Goal: Information Seeking & Learning: Understand process/instructions

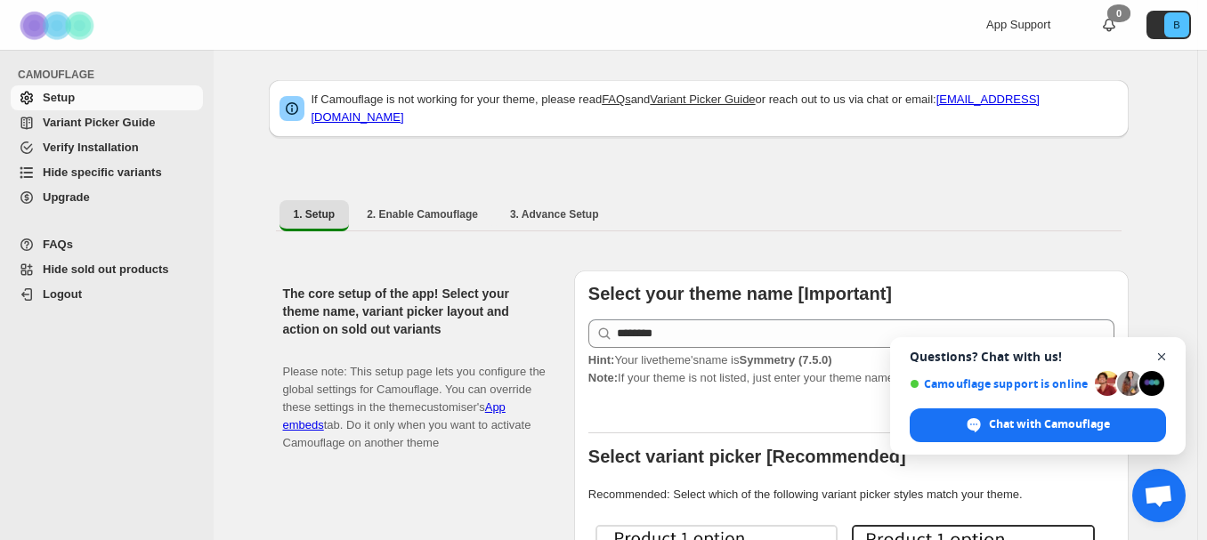
click at [1163, 359] on span "Open chat" at bounding box center [1161, 357] width 22 height 22
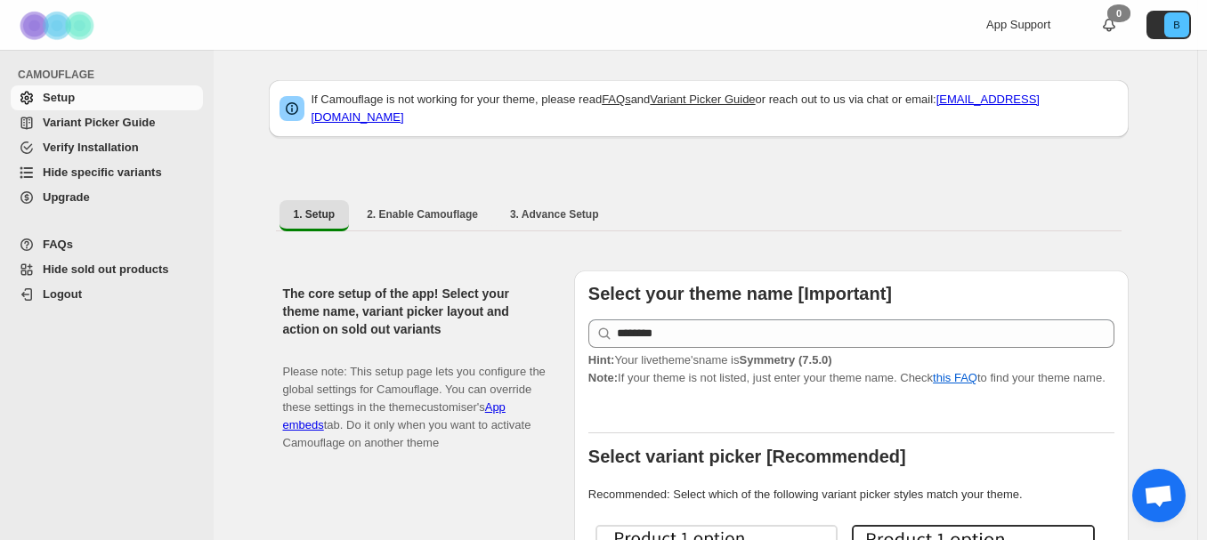
click at [138, 127] on span "Variant Picker Guide" at bounding box center [99, 122] width 112 height 13
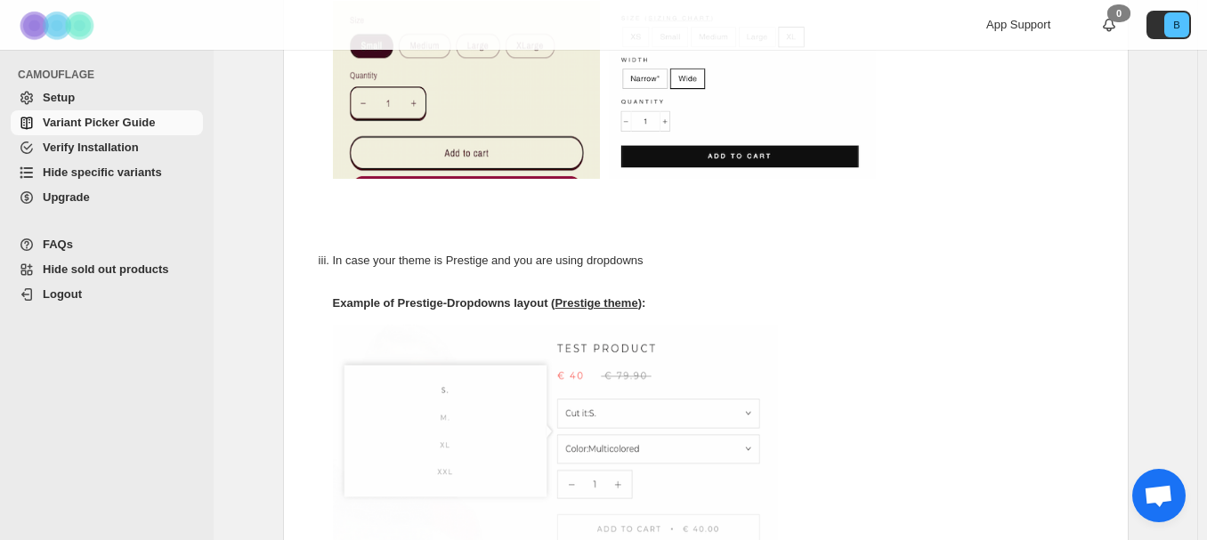
scroll to position [815, 0]
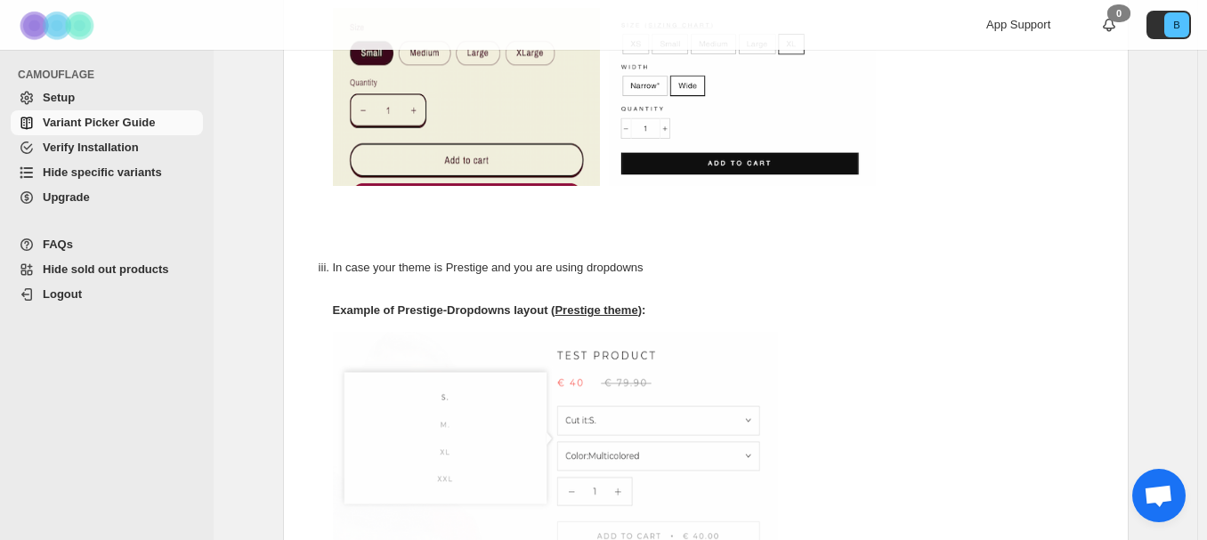
click at [85, 93] on span "Setup" at bounding box center [121, 98] width 157 height 18
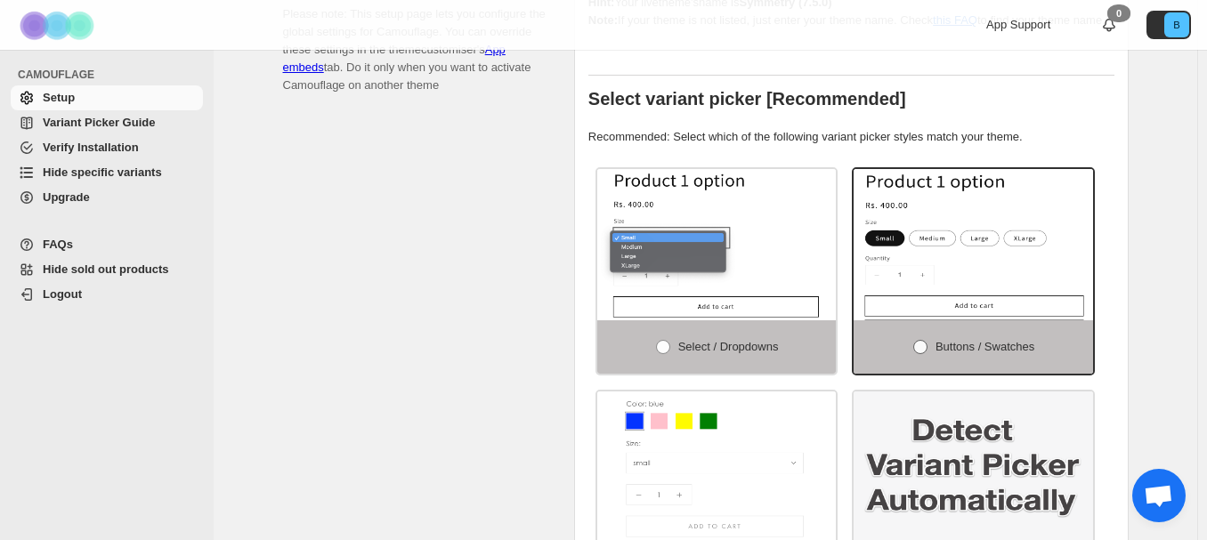
scroll to position [356, 0]
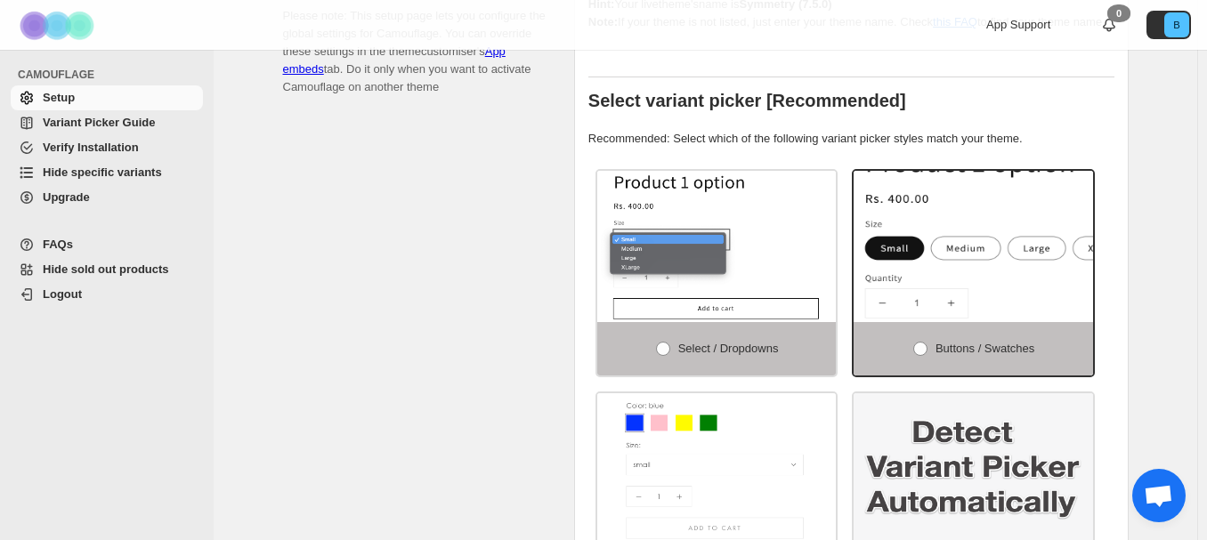
click at [953, 259] on img at bounding box center [1027, 257] width 359 height 227
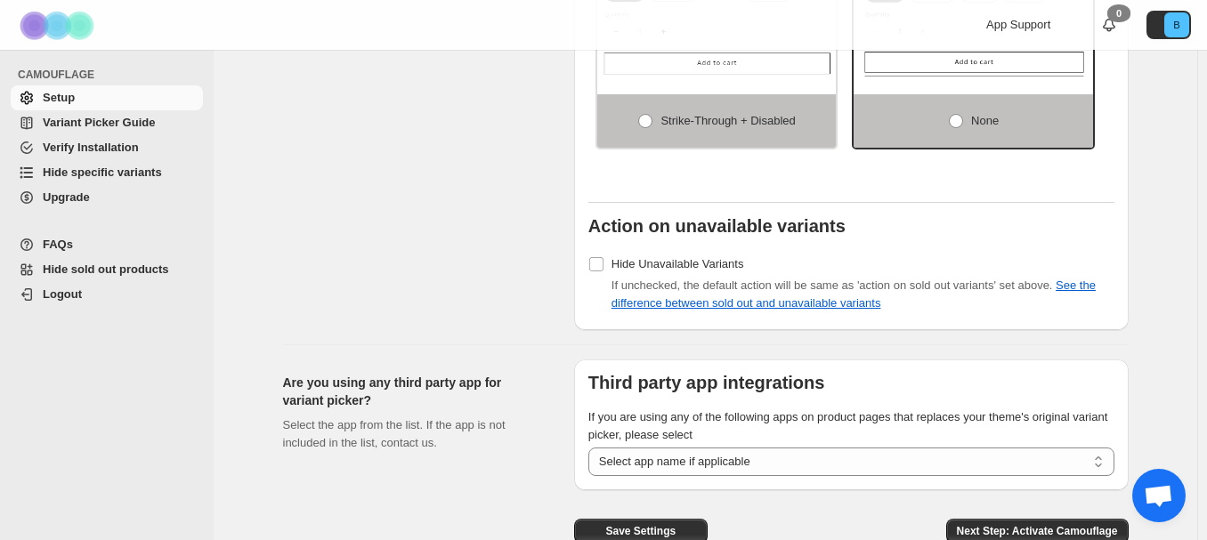
scroll to position [1497, 0]
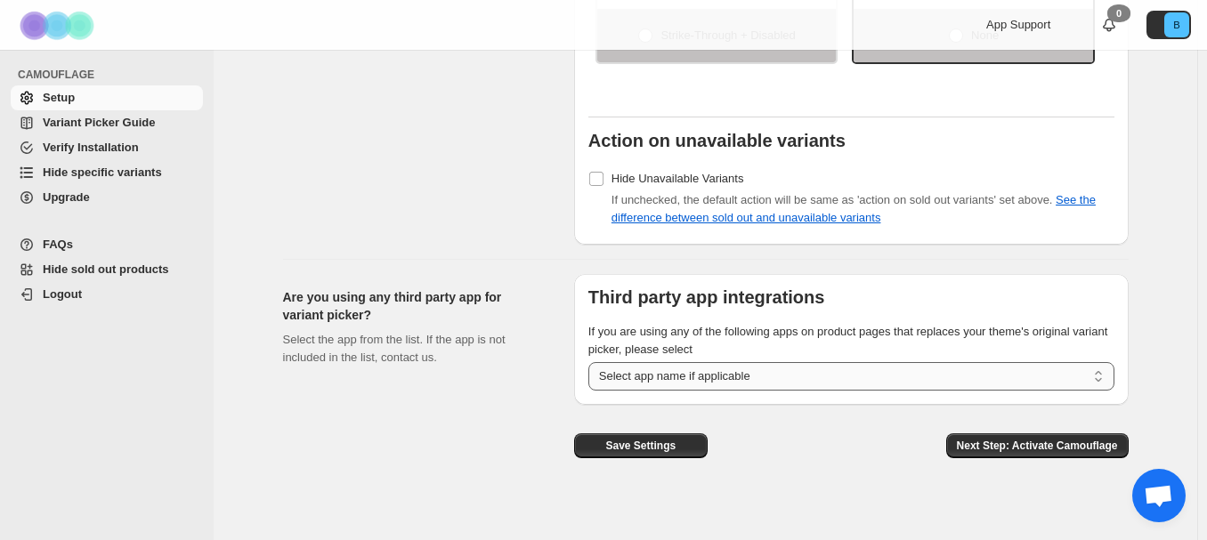
click at [766, 369] on select "**********" at bounding box center [851, 376] width 526 height 28
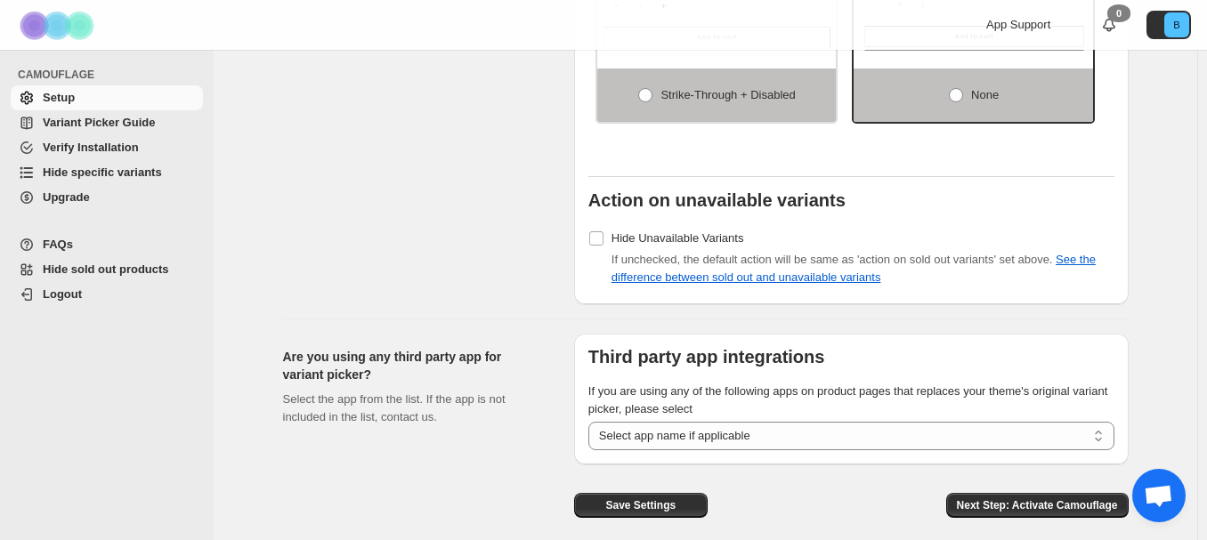
scroll to position [1408, 0]
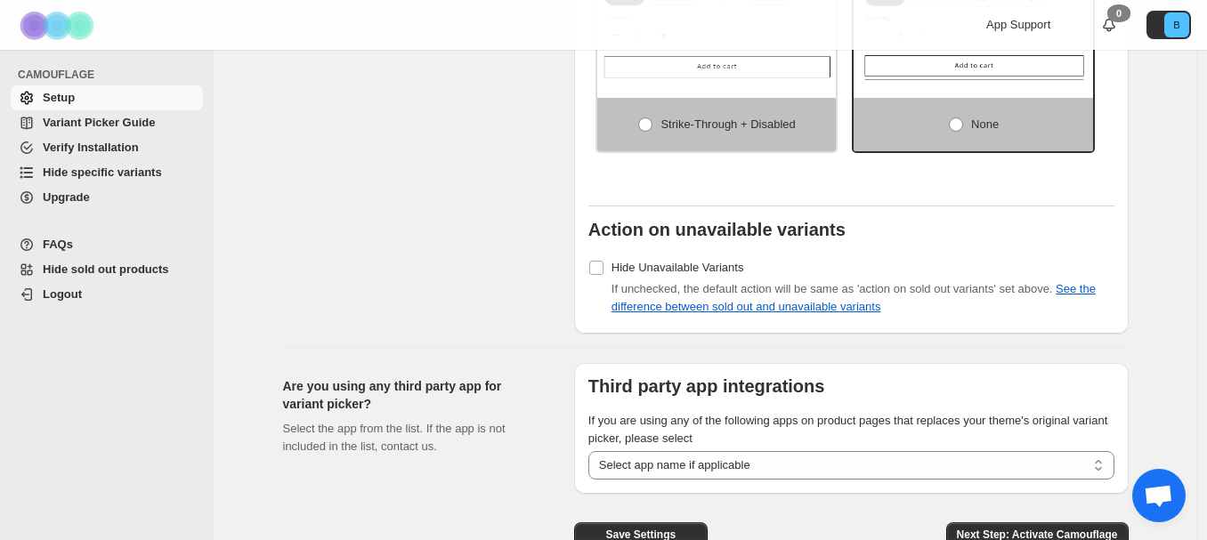
click at [137, 178] on span "Hide specific variants" at bounding box center [102, 171] width 119 height 13
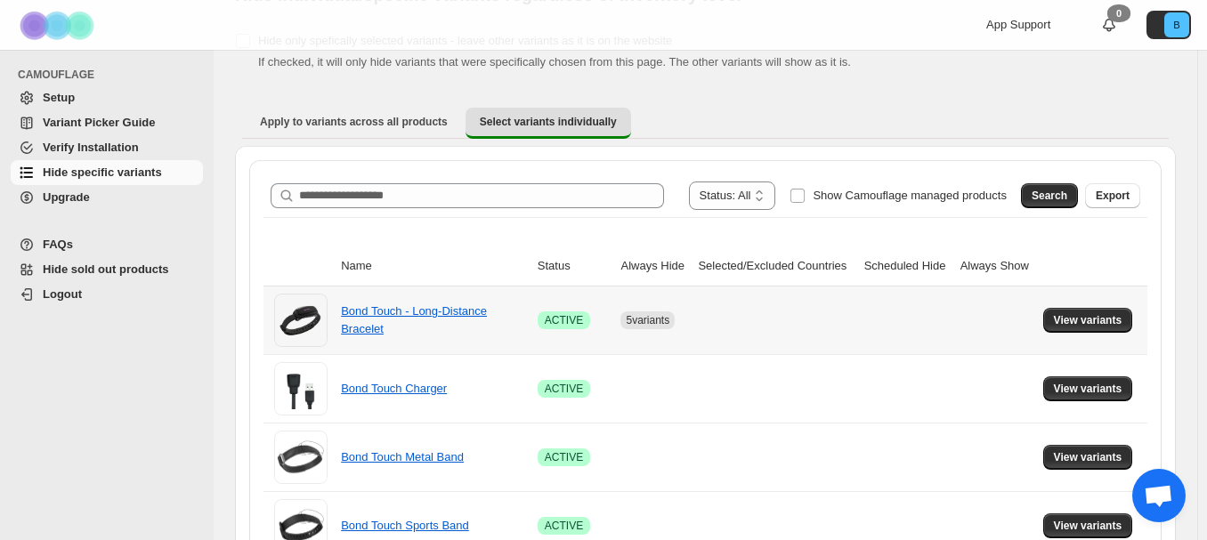
scroll to position [178, 0]
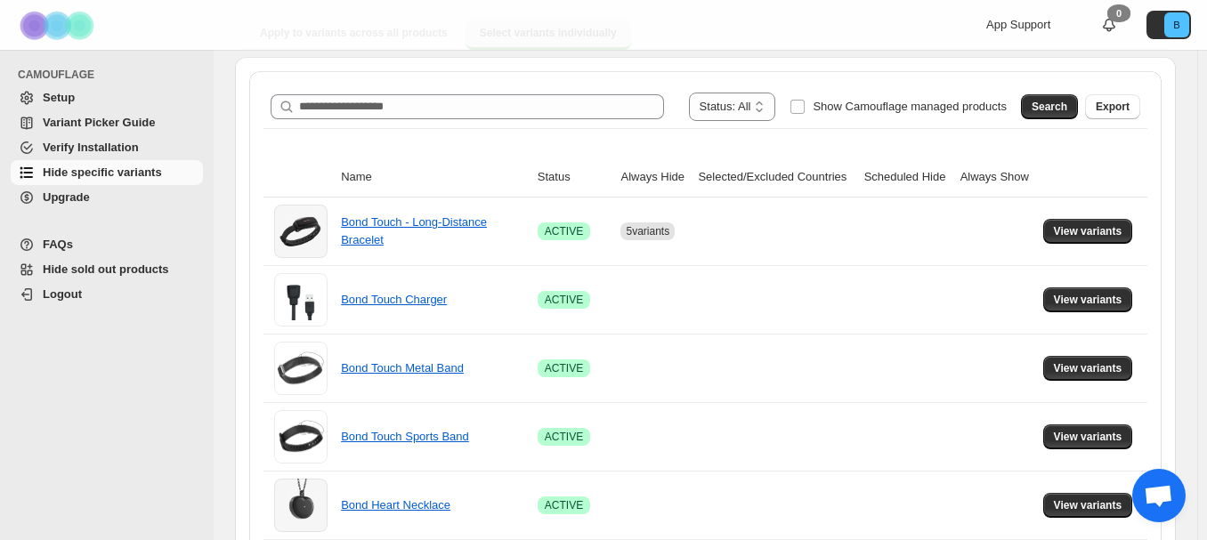
click at [121, 119] on span "Variant Picker Guide" at bounding box center [99, 122] width 112 height 13
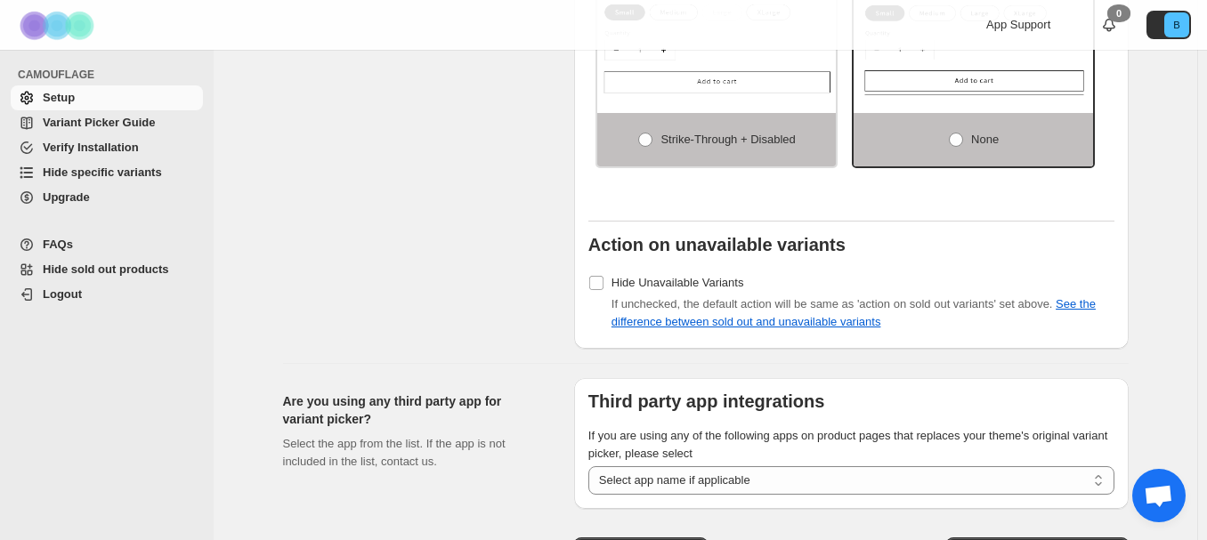
scroll to position [1497, 0]
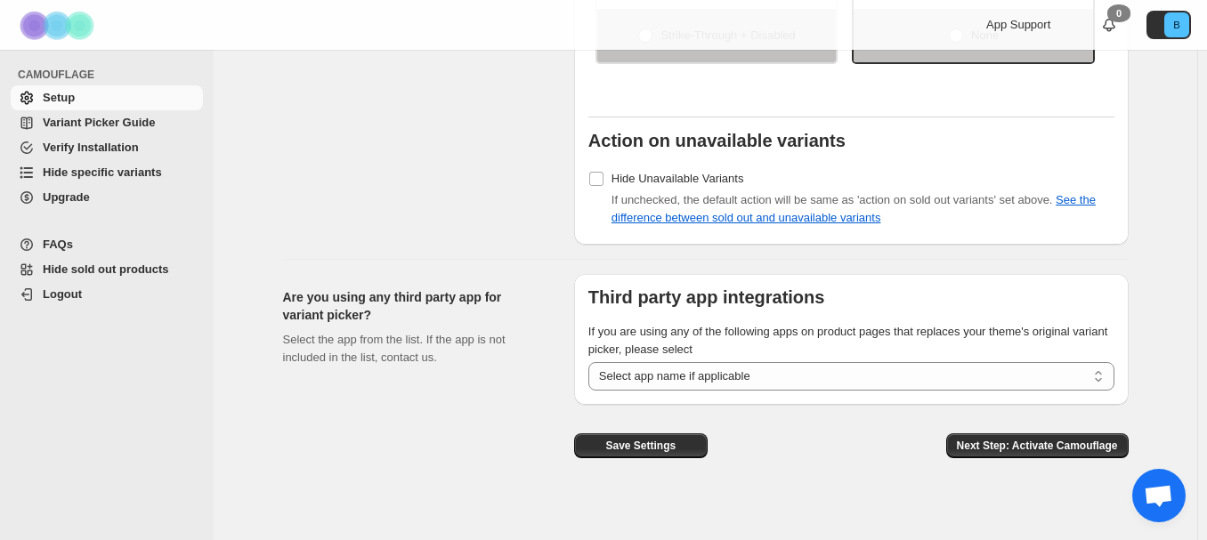
click at [138, 125] on span "Variant Picker Guide" at bounding box center [99, 122] width 112 height 13
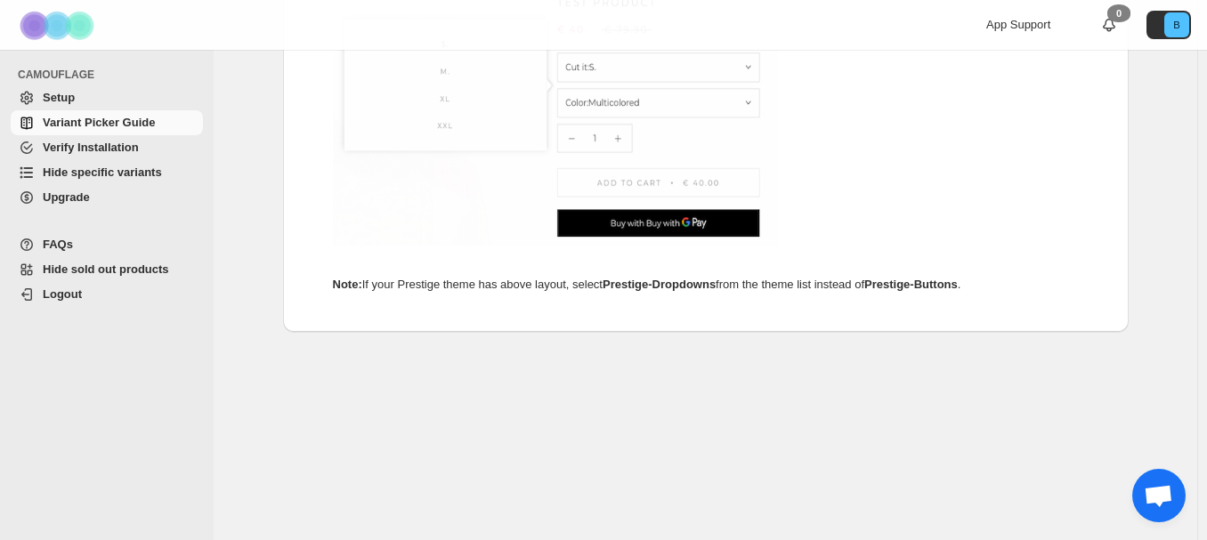
scroll to position [1171, 0]
